Goal: Subscribe to service/newsletter

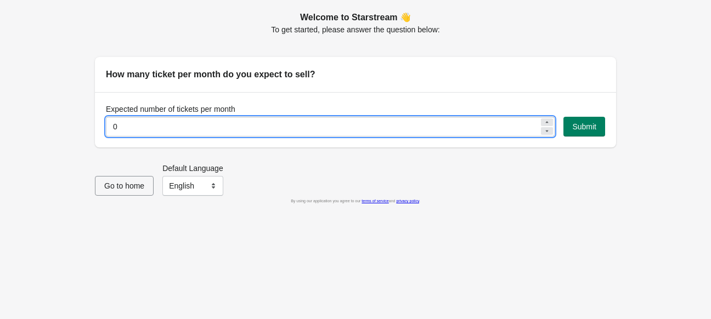
click at [326, 133] on input "0" at bounding box center [322, 127] width 433 height 20
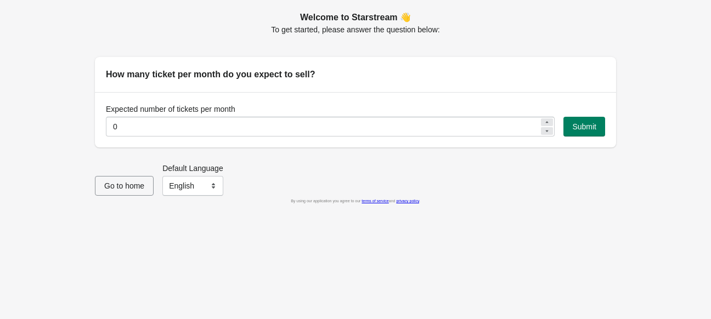
click at [541, 131] on div at bounding box center [547, 131] width 12 height 8
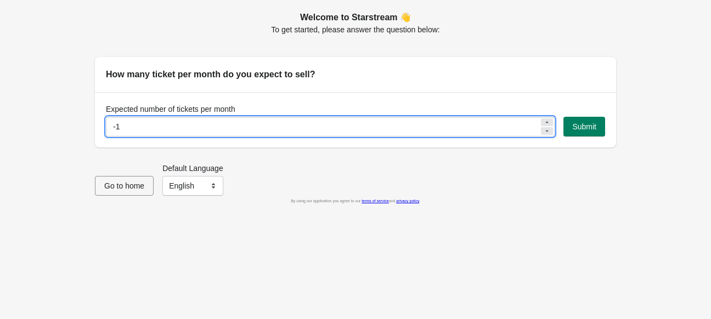
click at [541, 131] on div at bounding box center [547, 131] width 12 height 8
click at [544, 122] on icon at bounding box center [547, 122] width 7 height 7
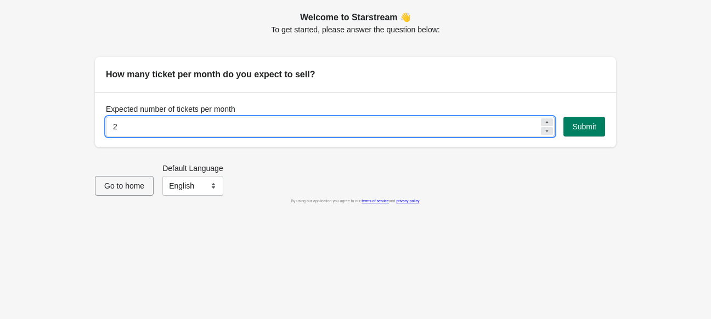
click at [544, 122] on icon at bounding box center [547, 122] width 7 height 7
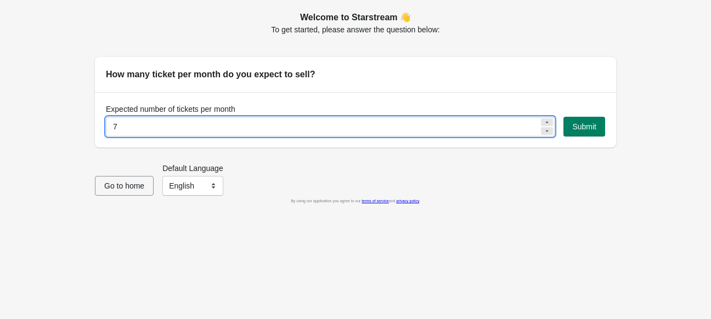
click at [544, 122] on icon at bounding box center [547, 122] width 7 height 7
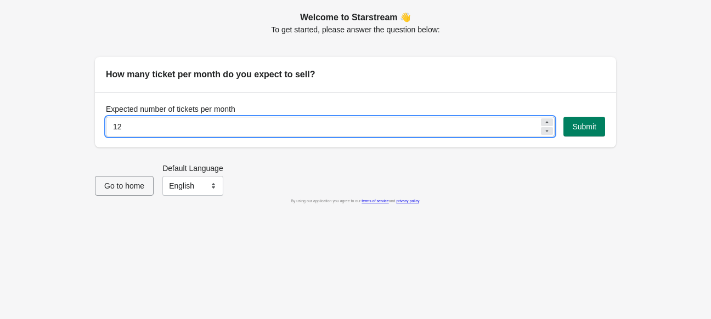
click at [544, 122] on icon at bounding box center [547, 122] width 7 height 7
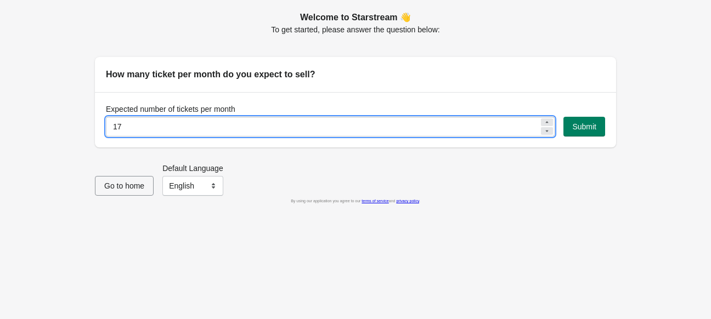
click at [544, 122] on icon at bounding box center [547, 122] width 7 height 7
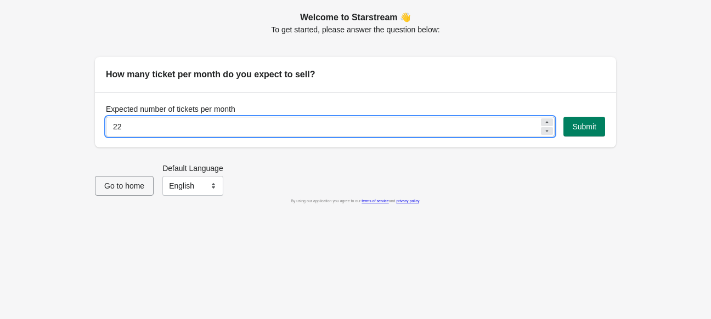
click at [544, 122] on icon at bounding box center [547, 122] width 7 height 7
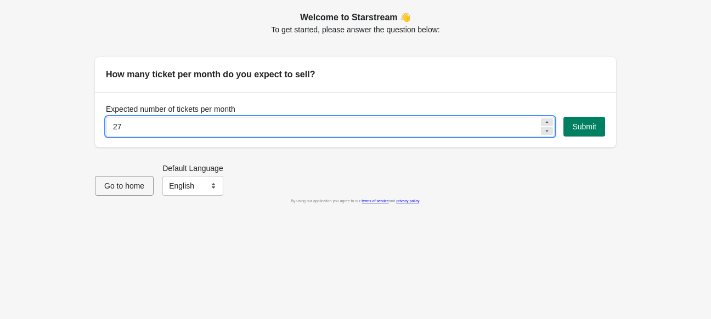
click at [544, 122] on icon at bounding box center [547, 122] width 7 height 7
type input "30"
click at [573, 128] on span "Submit" at bounding box center [584, 126] width 24 height 9
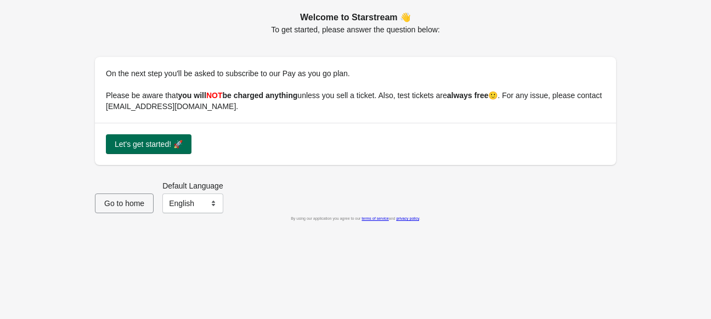
click at [159, 140] on span "Let's get started! 🚀" at bounding box center [149, 144] width 68 height 9
